Goal: Task Accomplishment & Management: Use online tool/utility

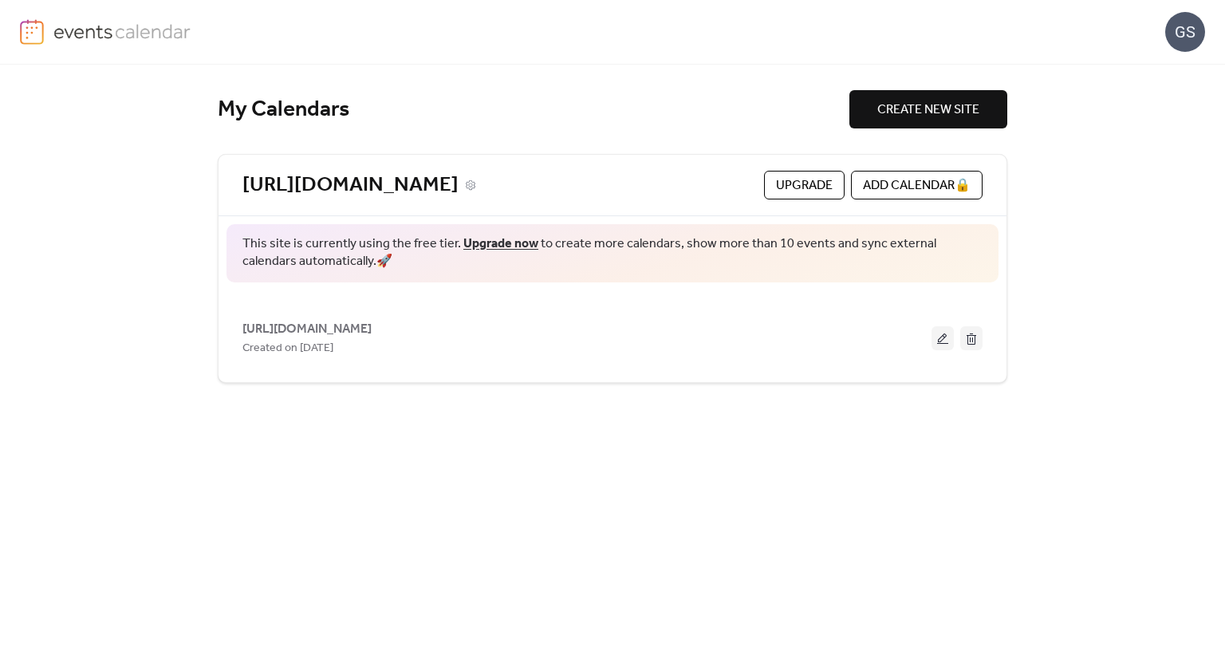
click at [341, 177] on link "[URL][DOMAIN_NAME]" at bounding box center [350, 185] width 216 height 26
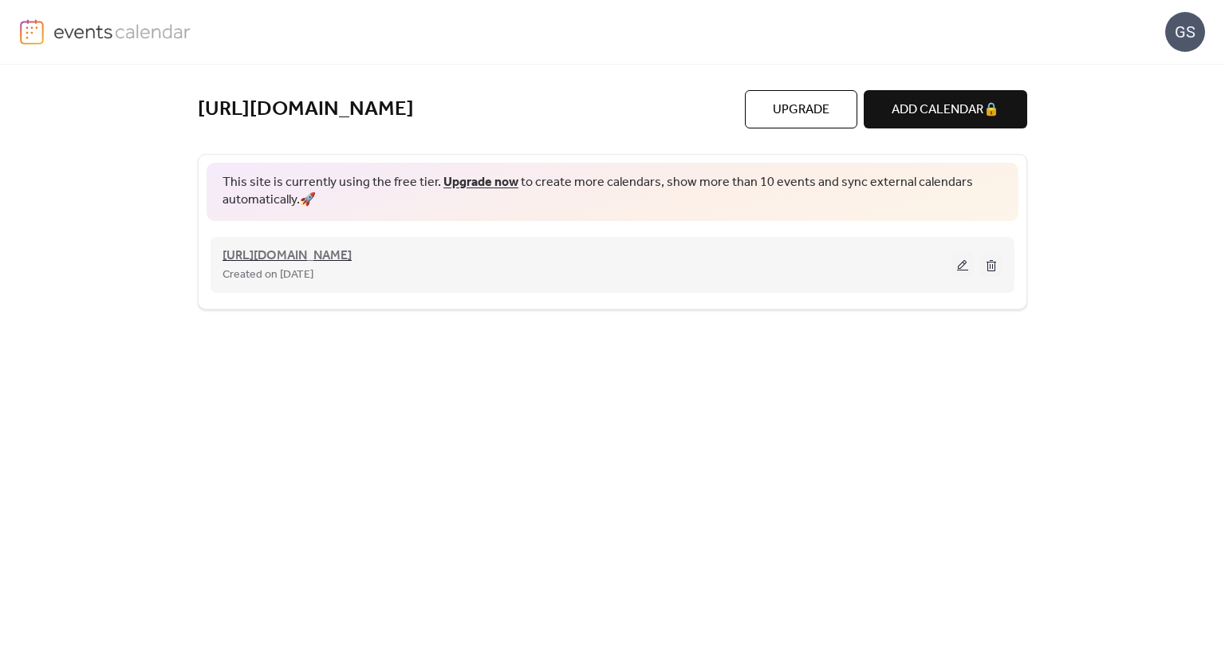
click at [352, 246] on span "[URL][DOMAIN_NAME]" at bounding box center [286, 255] width 129 height 19
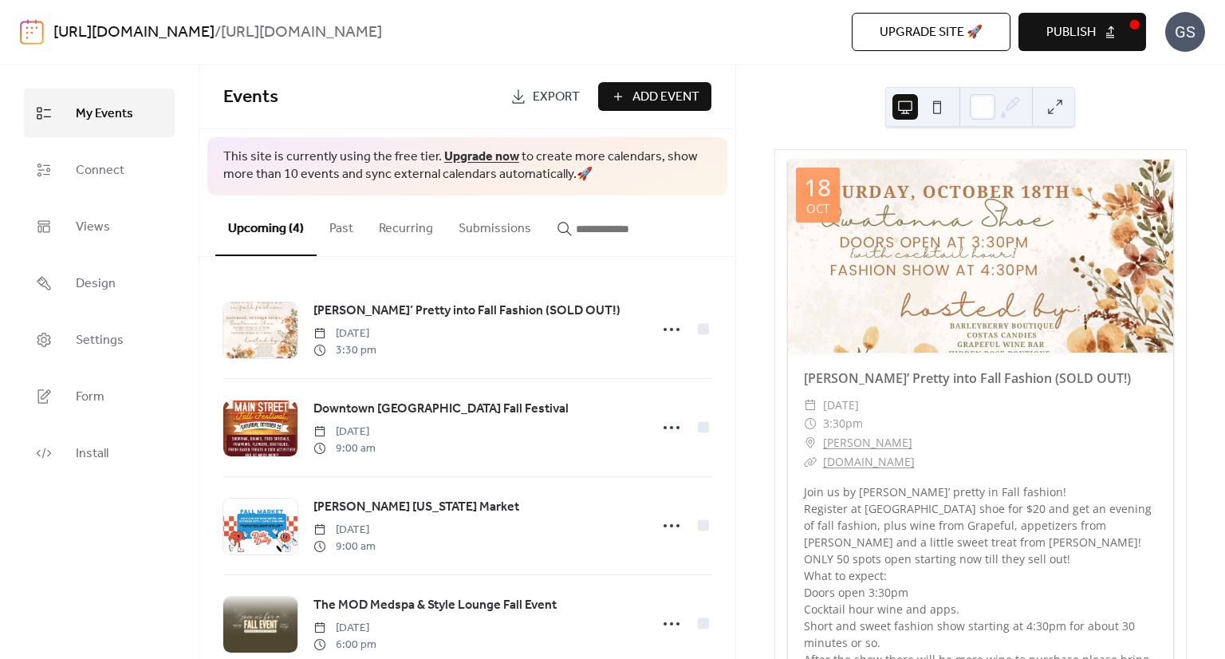
click at [928, 104] on button at bounding box center [937, 107] width 26 height 26
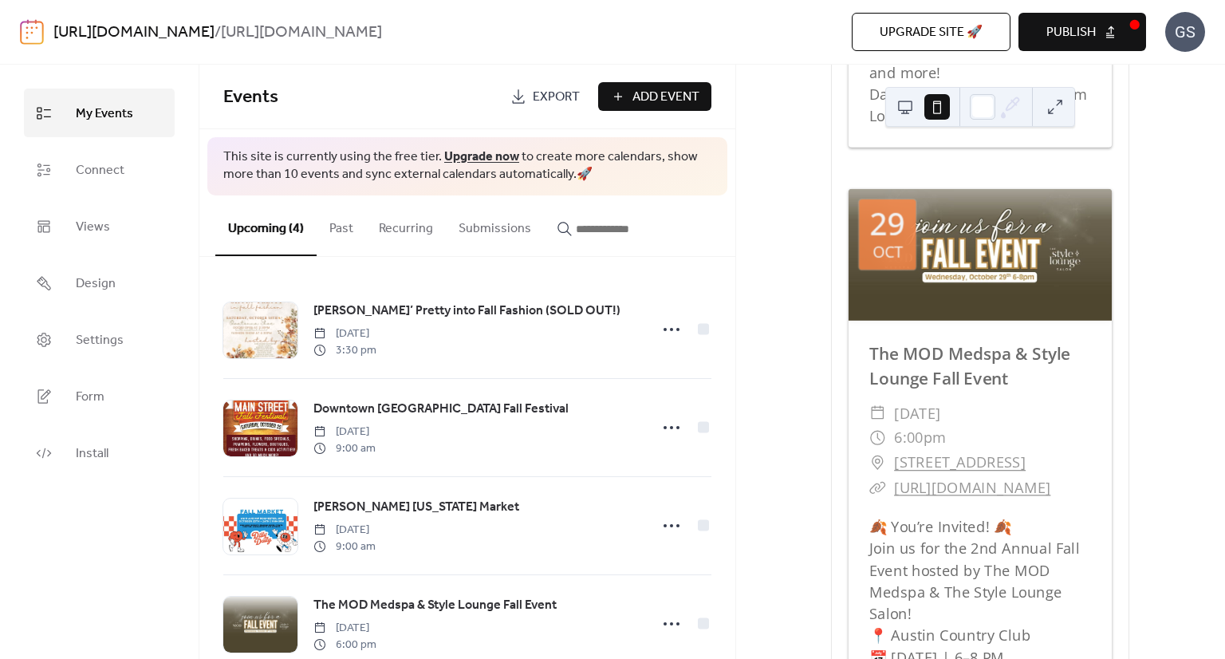
scroll to position [2379, 0]
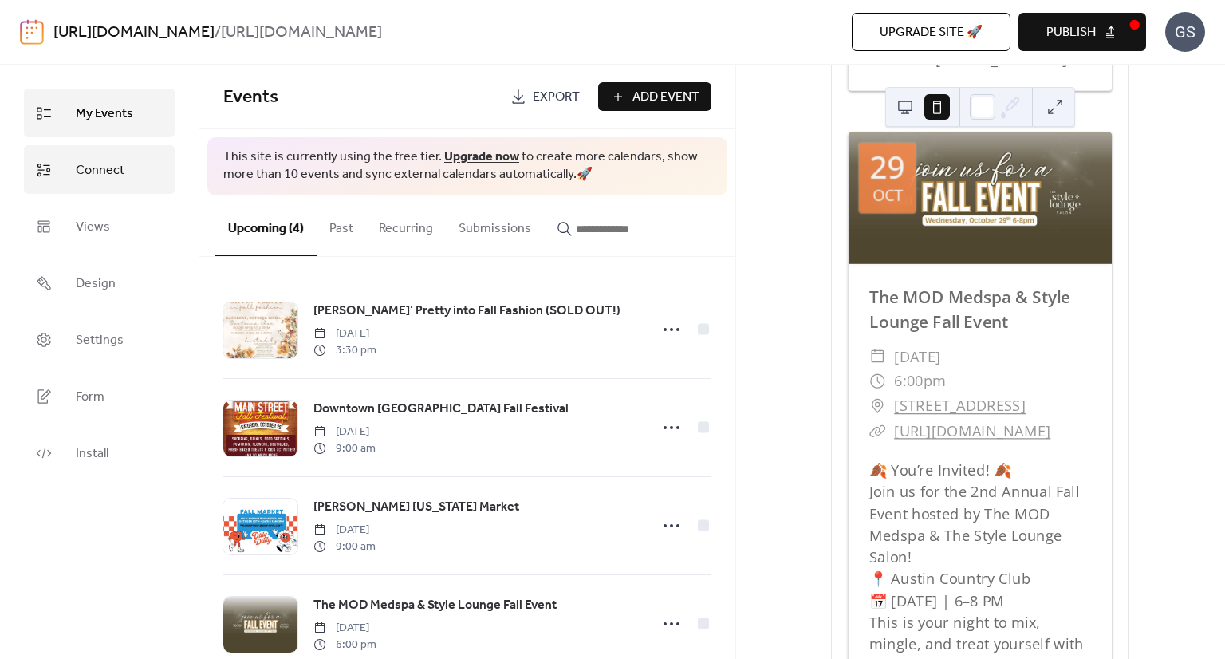
click at [83, 169] on span "Connect" at bounding box center [100, 170] width 49 height 25
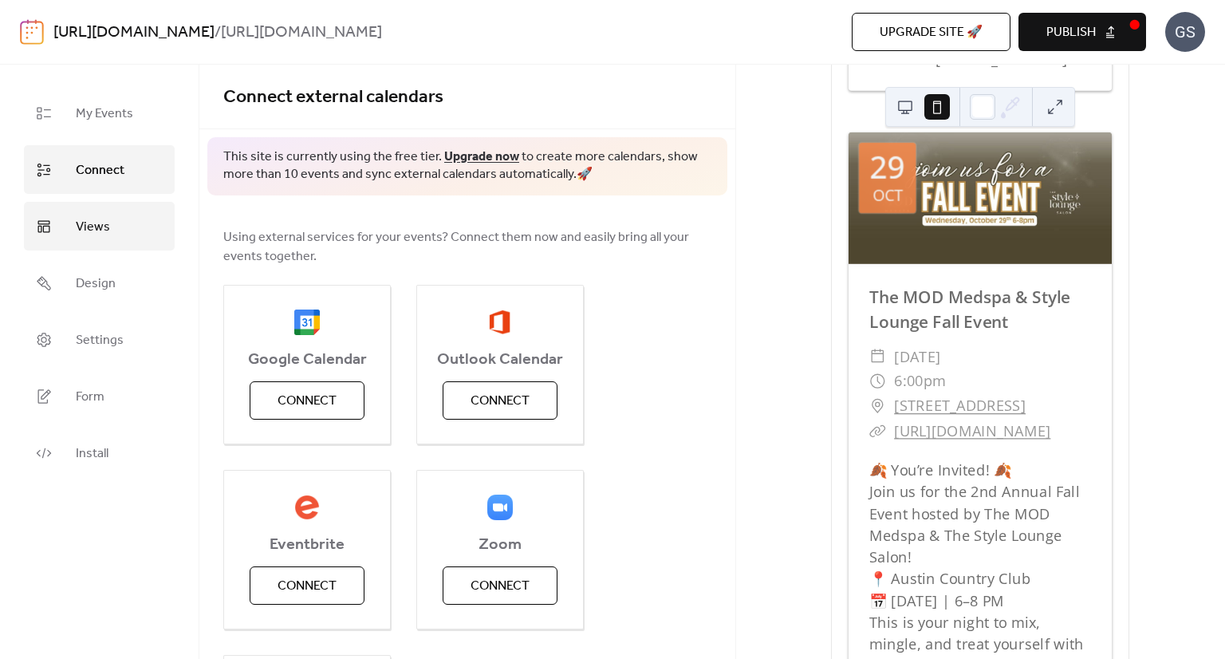
click at [88, 205] on link "Views" at bounding box center [99, 226] width 151 height 49
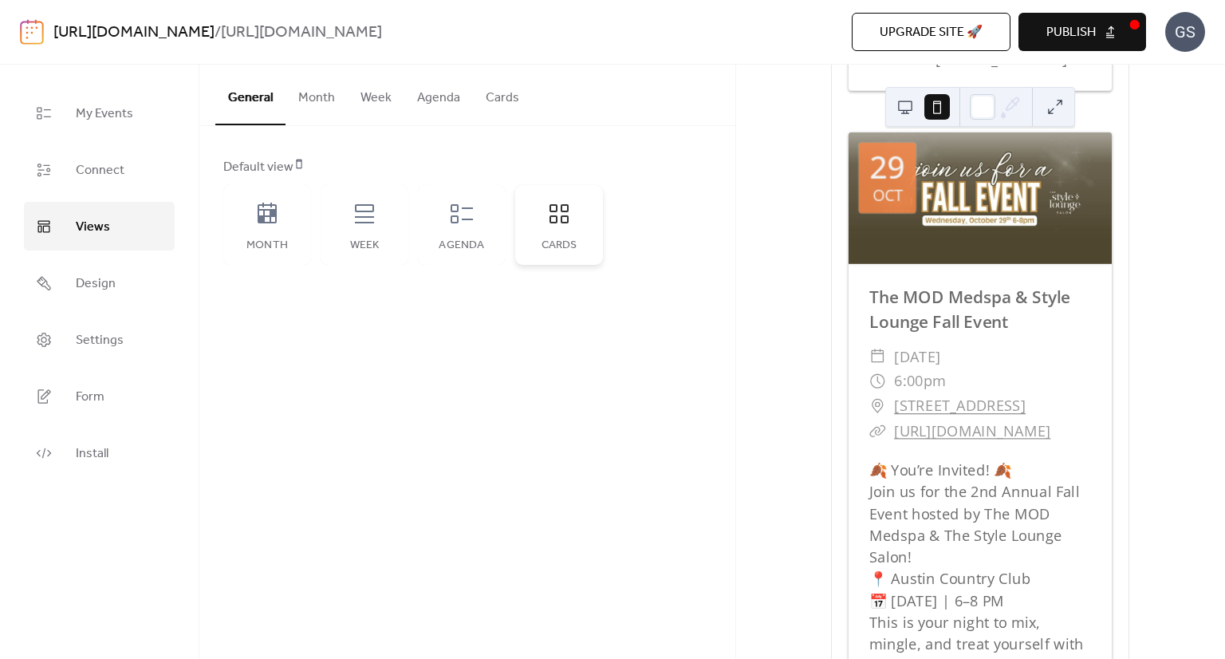
click at [575, 211] on div "Cards" at bounding box center [559, 225] width 88 height 80
click at [466, 206] on icon at bounding box center [462, 214] width 26 height 26
